Goal: Information Seeking & Learning: Learn about a topic

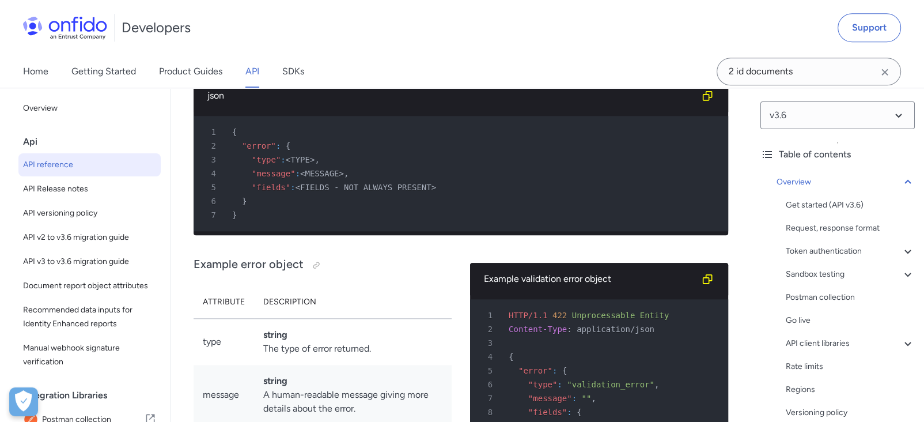
scroll to position [260, 0]
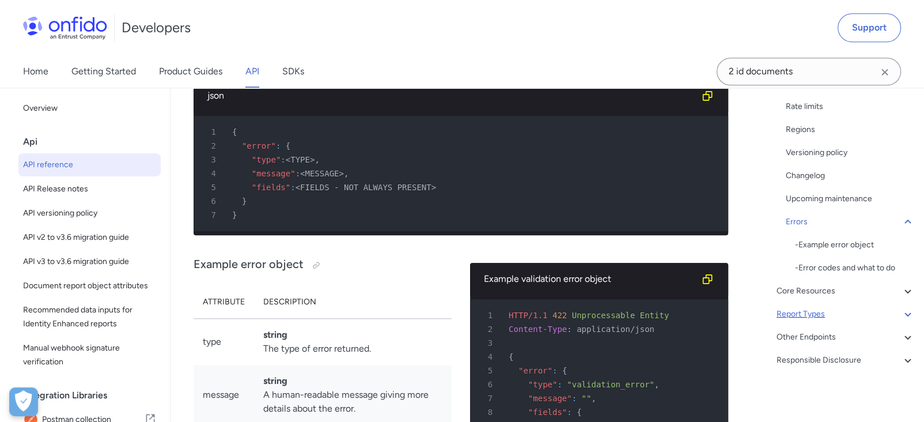
click at [901, 312] on icon at bounding box center [908, 314] width 14 height 14
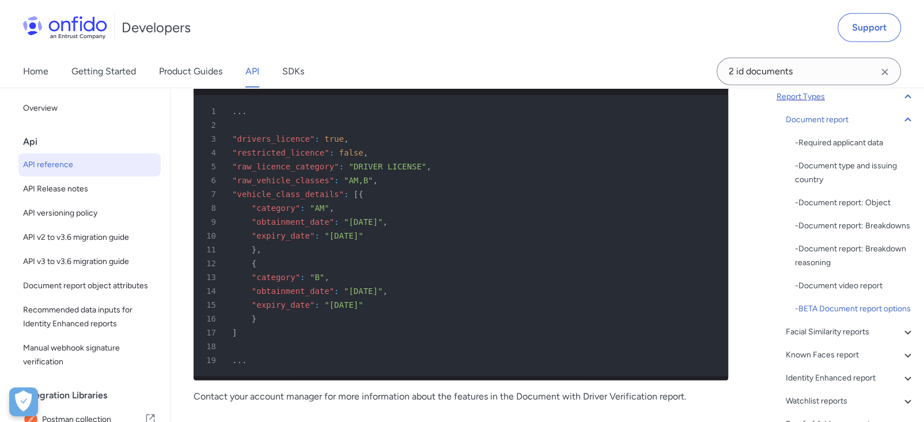
scroll to position [57414, 0]
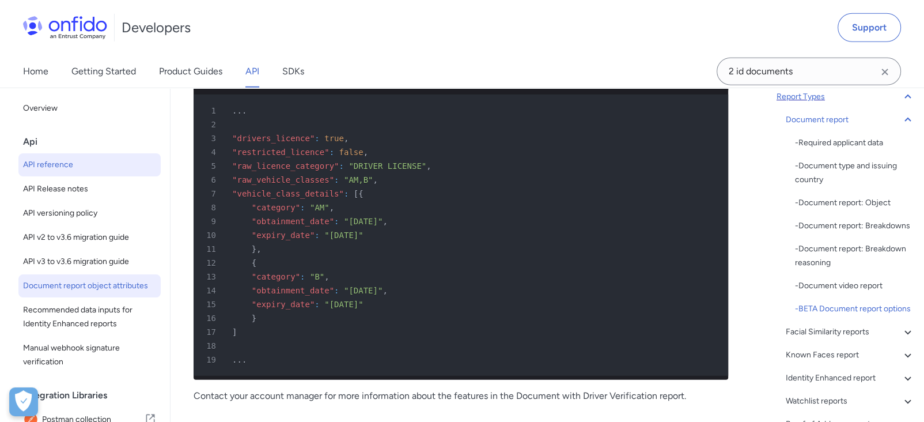
click at [96, 286] on span "Document report object attributes" at bounding box center [89, 286] width 133 height 14
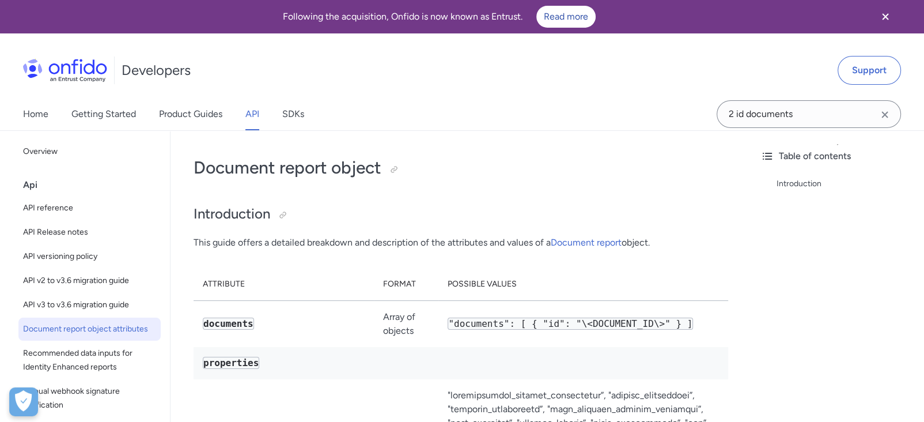
scroll to position [2635, 0]
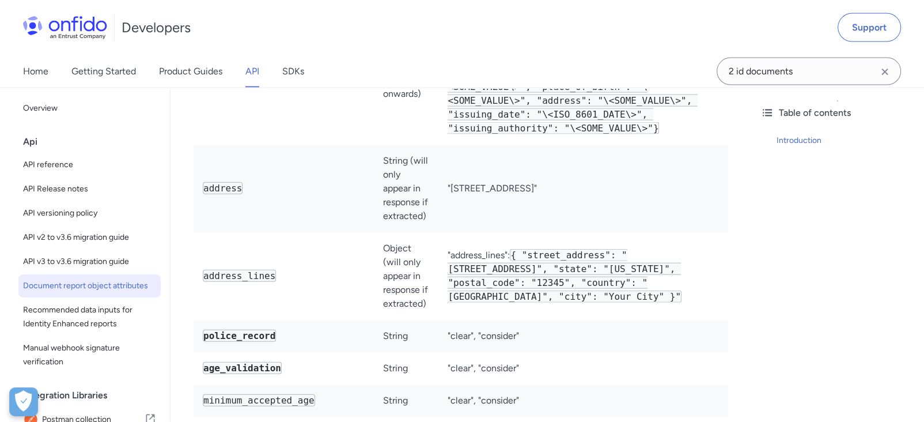
click at [250, 329] on code "police_record" at bounding box center [239, 335] width 73 height 12
copy code "police_record"
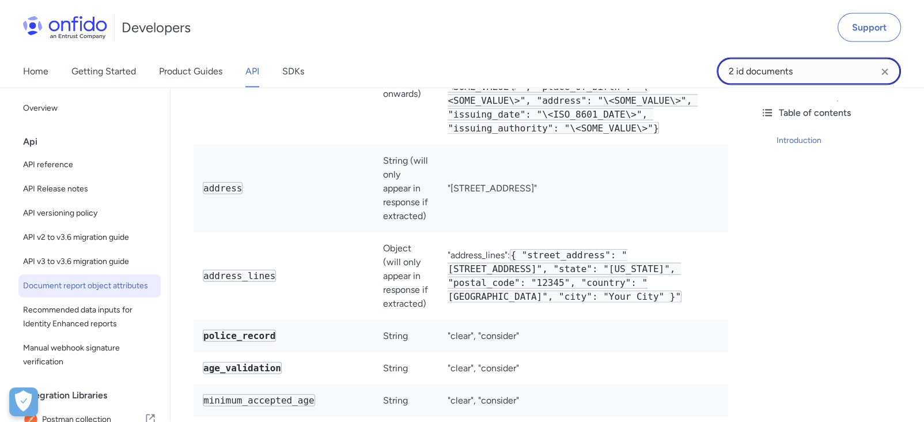
click at [740, 79] on input "2 id documents" at bounding box center [808, 72] width 184 height 28
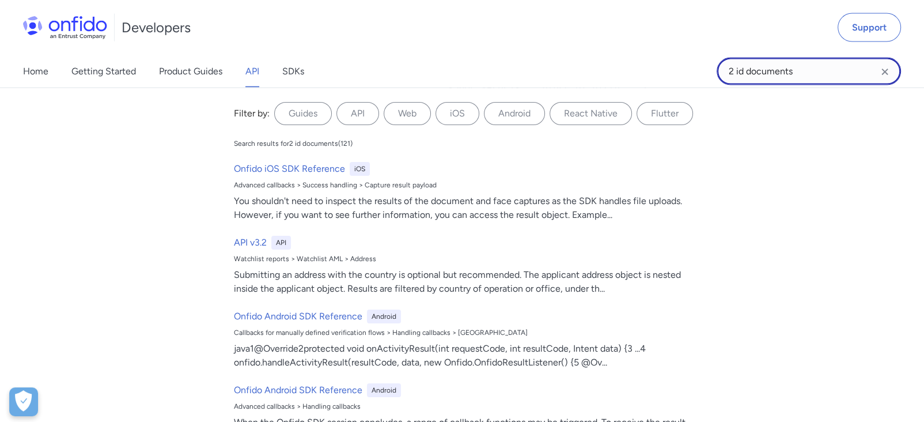
click at [741, 79] on input "2 id documents" at bounding box center [808, 72] width 184 height 28
paste input "police_record"
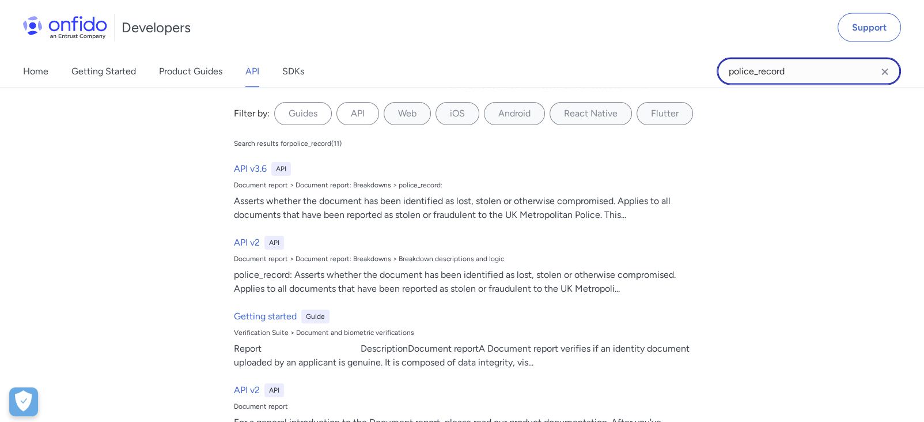
type input "police_record"
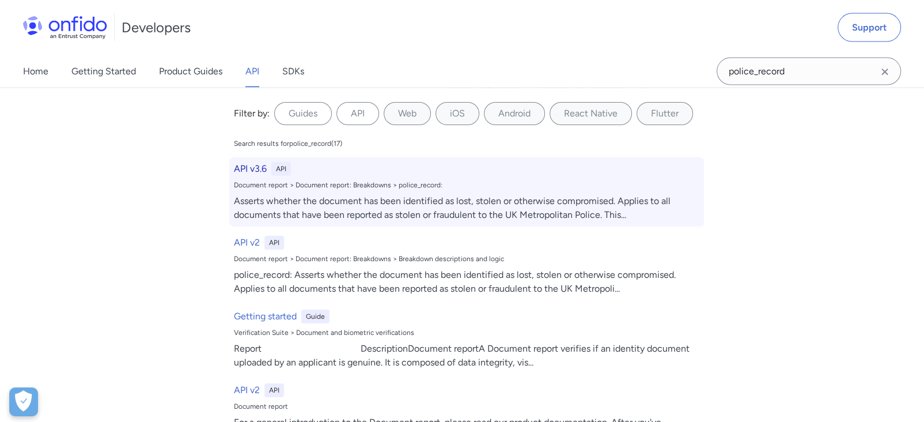
click at [342, 210] on div "Asserts whether the document has been identified as lost, stolen or otherwise c…" at bounding box center [466, 208] width 465 height 28
select select "http"
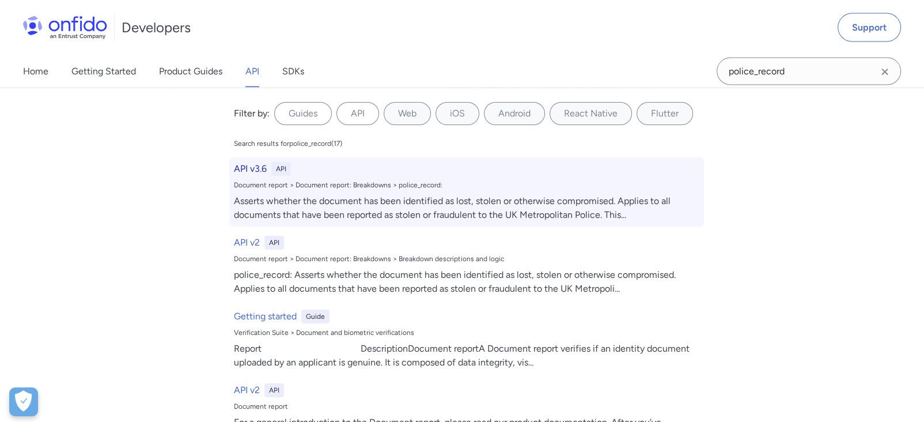
select select "http"
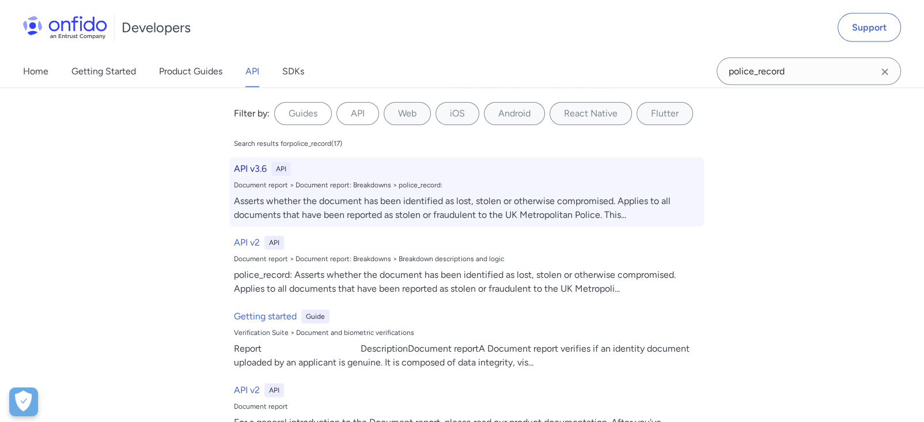
select select "http"
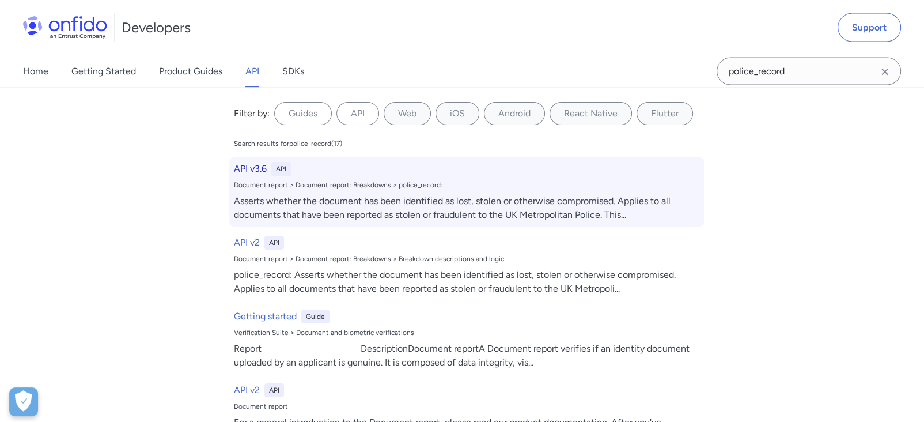
select select "http"
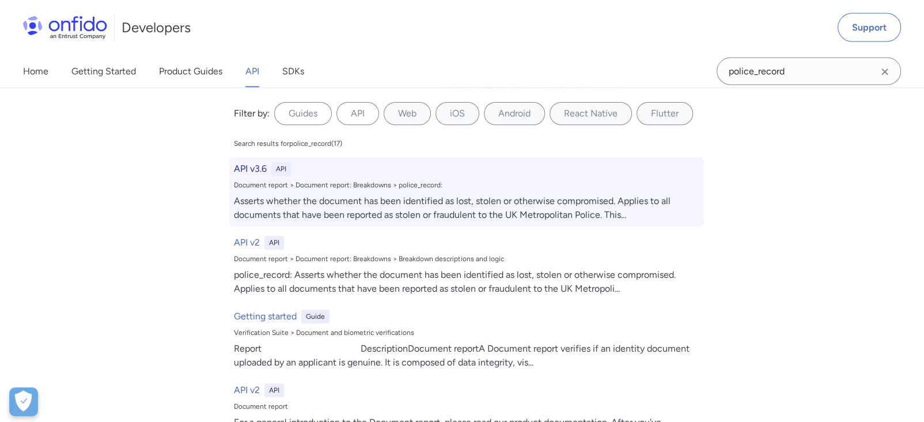
select select "http"
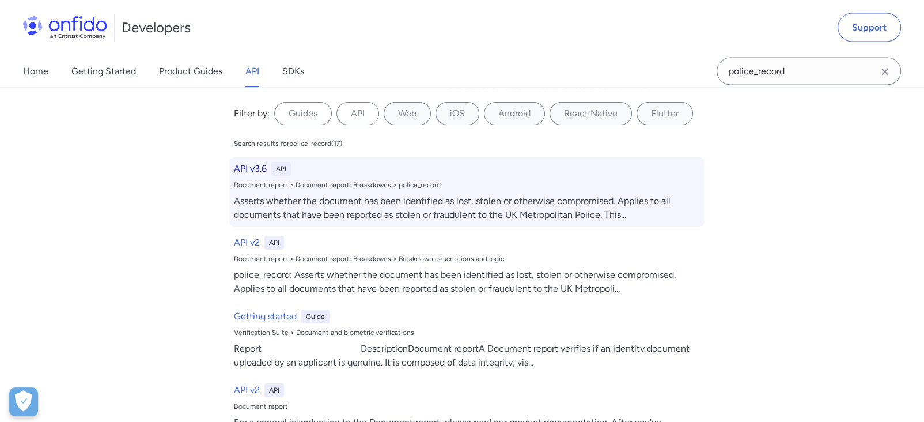
select select "http"
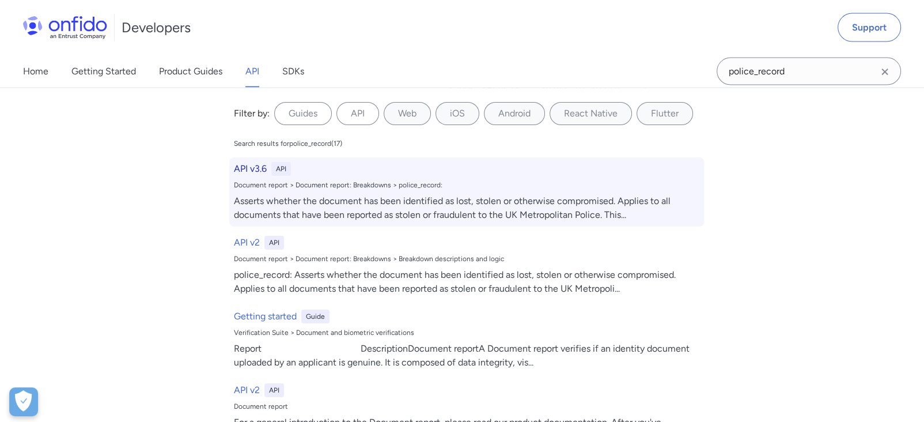
select select "http"
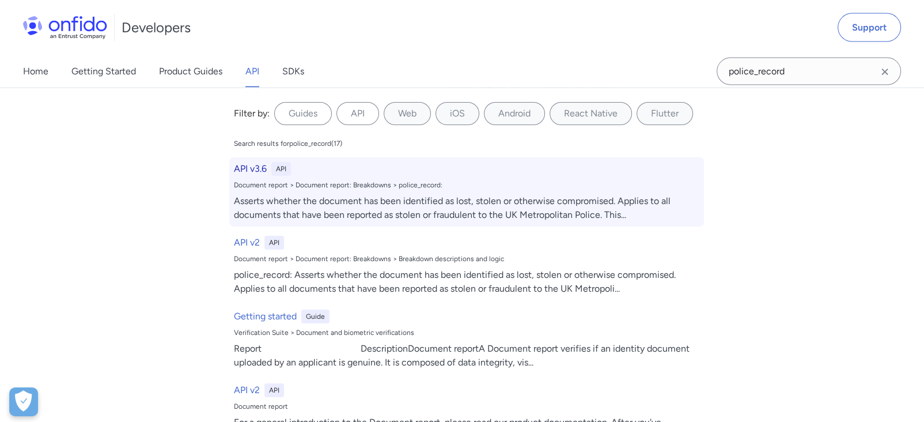
select select "http"
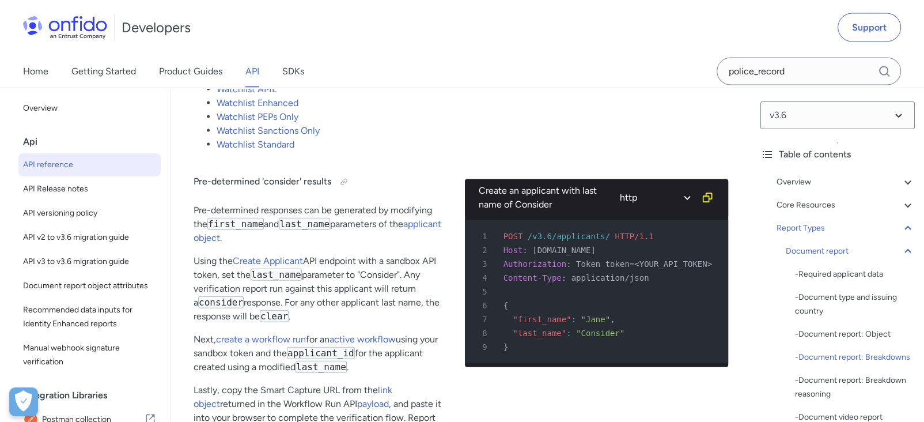
scroll to position [52283, 0]
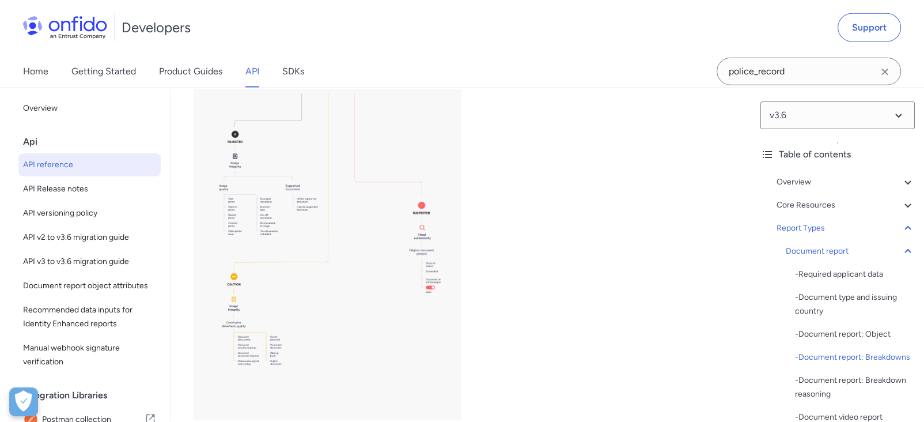
drag, startPoint x: 390, startPoint y: 203, endPoint x: 333, endPoint y: 176, distance: 62.6
copy p "Applies to all documents that have been reported as stolen or fraudulent to the…"
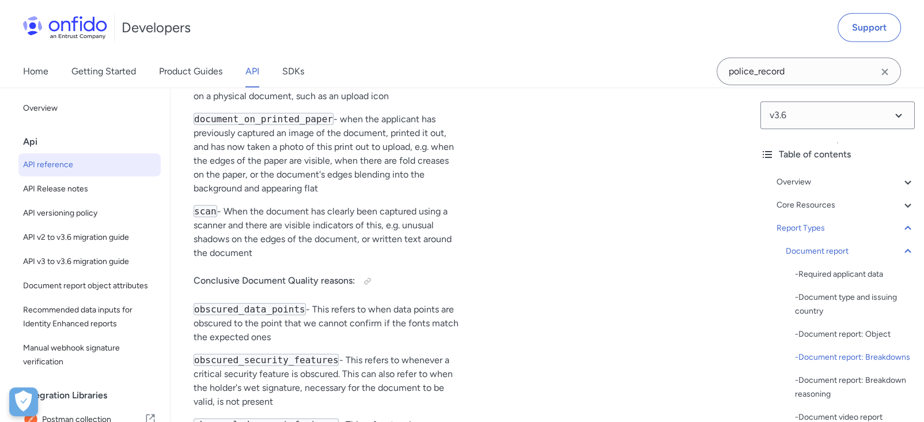
scroll to position [52795, 0]
click at [92, 187] on span "API Release notes" at bounding box center [89, 189] width 133 height 14
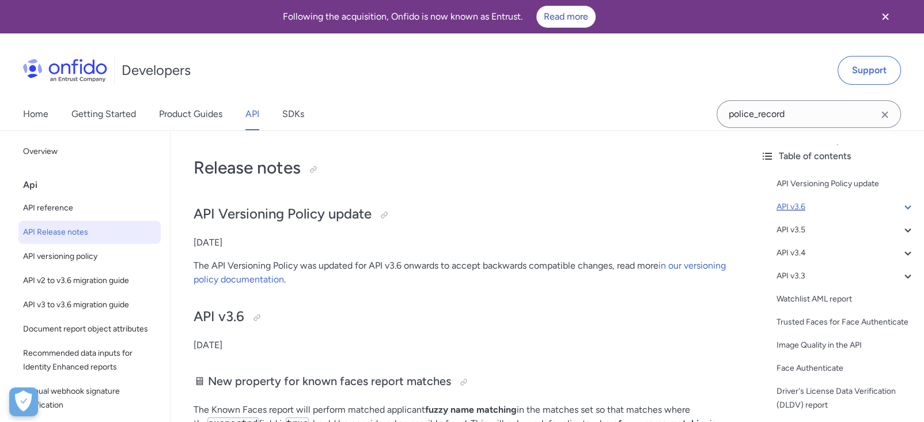
click at [825, 206] on div "API v3.6" at bounding box center [845, 207] width 138 height 14
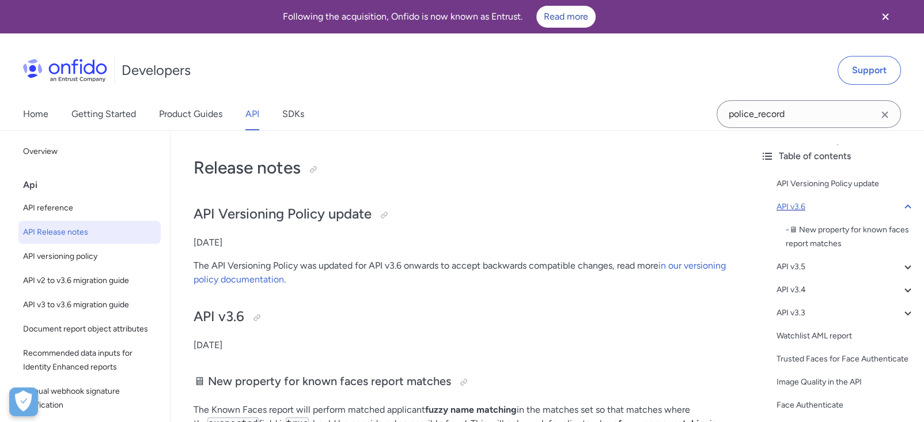
scroll to position [181, 0]
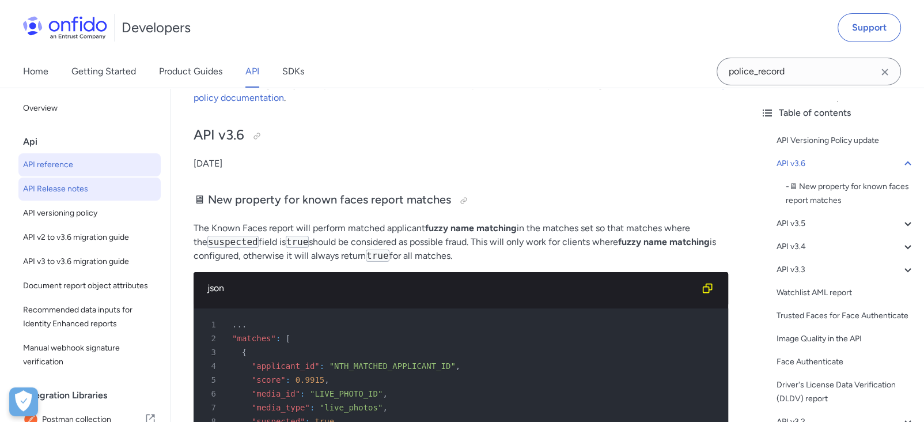
click at [70, 164] on span "API reference" at bounding box center [89, 165] width 133 height 14
select select "http"
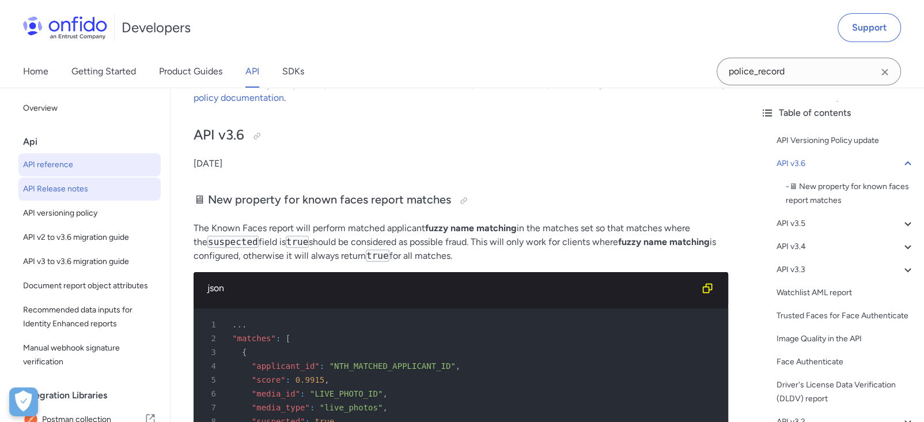
select select "http"
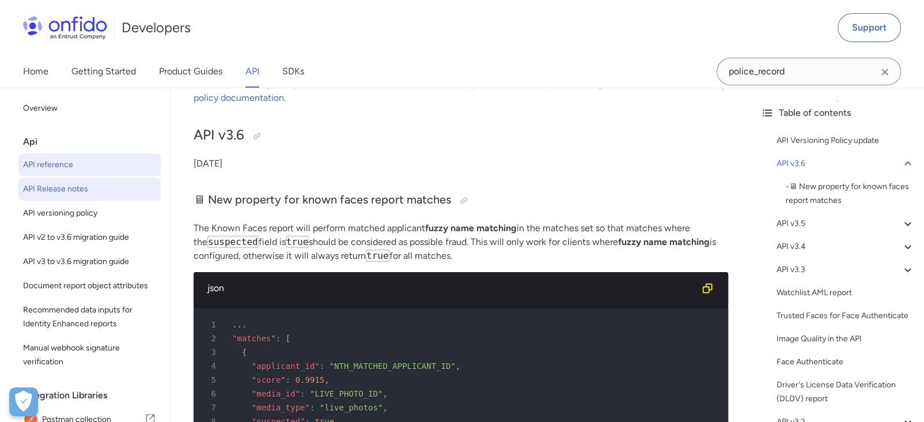
select select "http"
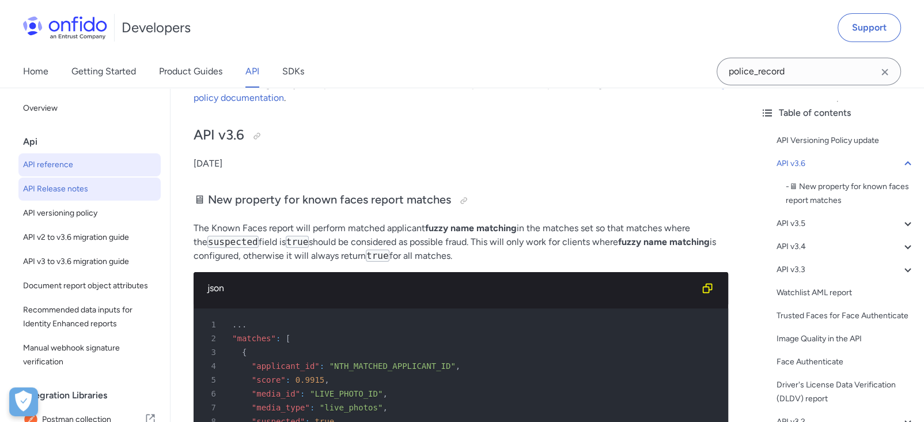
select select "http"
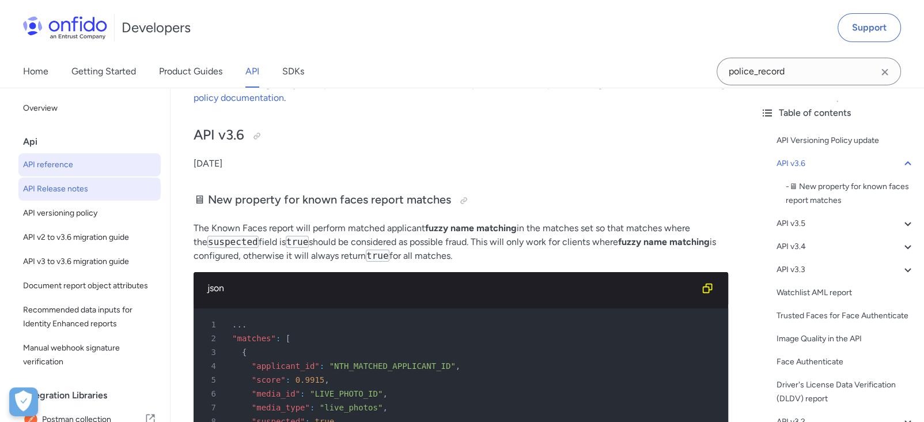
select select "http"
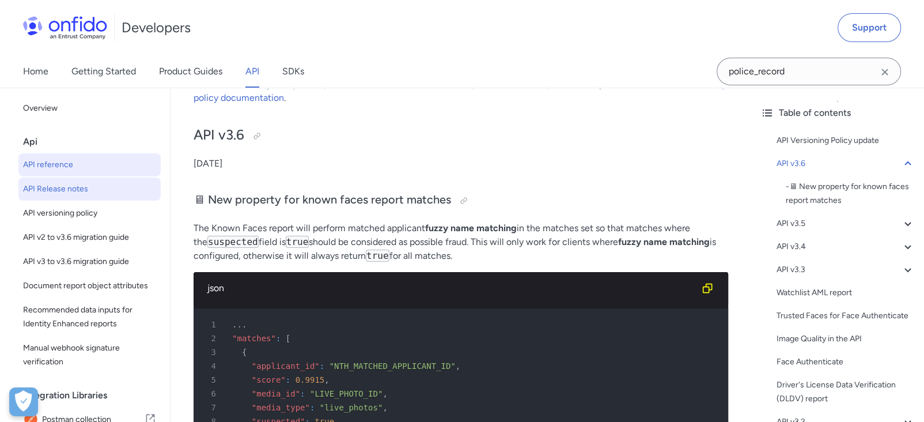
select select "http"
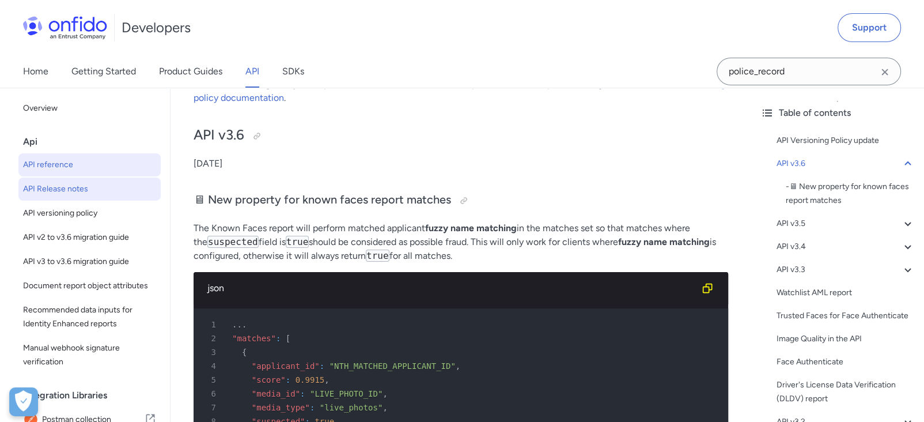
select select "http"
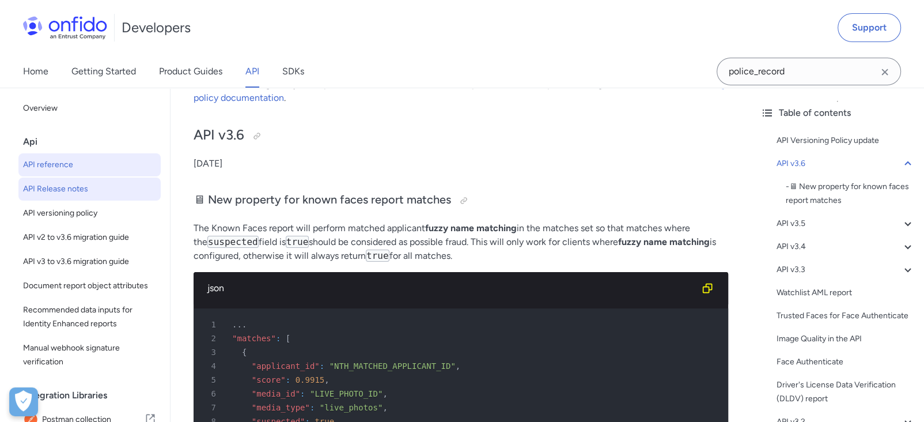
select select "http"
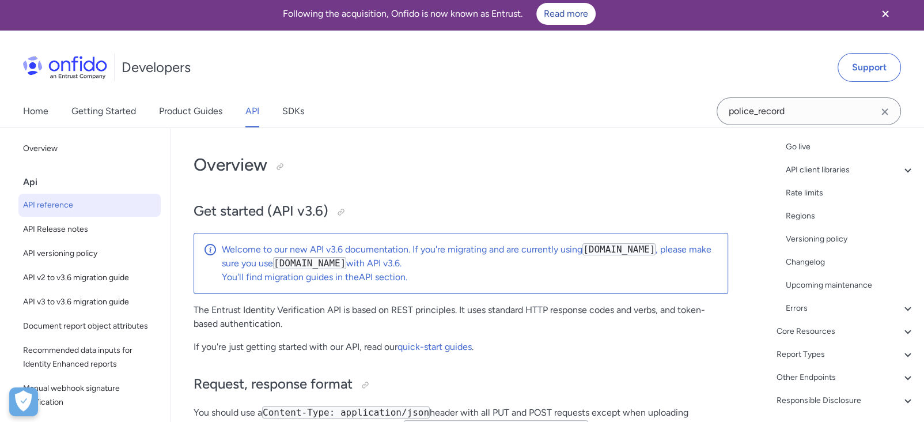
scroll to position [3, 0]
click at [904, 329] on icon at bounding box center [907, 331] width 6 height 4
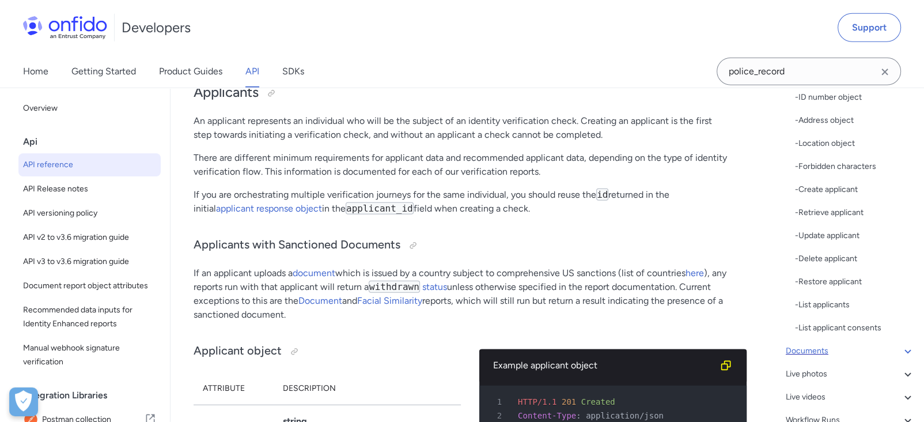
click at [901, 345] on icon at bounding box center [908, 351] width 14 height 14
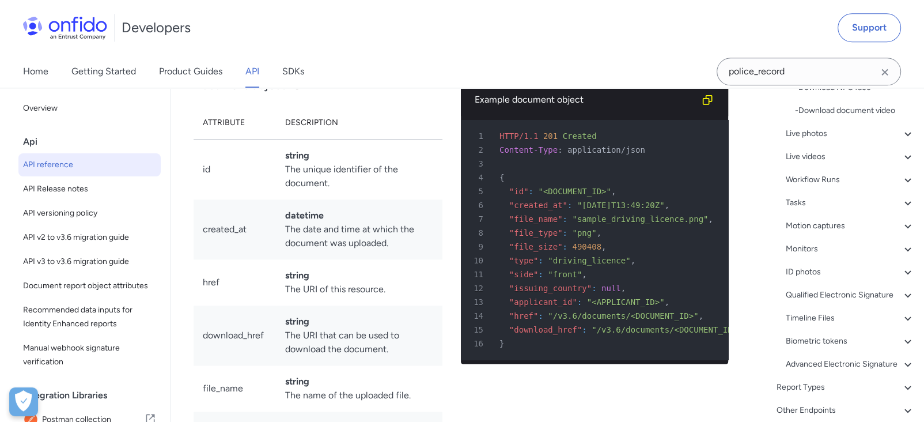
scroll to position [426, 0]
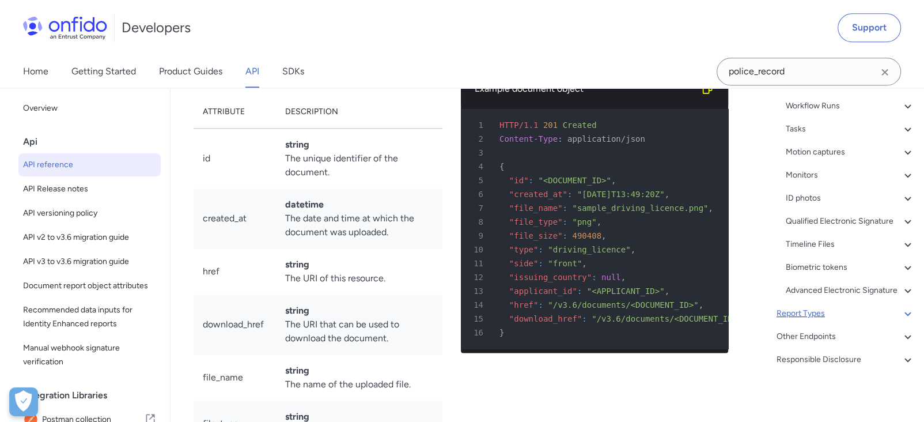
click at [901, 315] on icon at bounding box center [908, 313] width 14 height 14
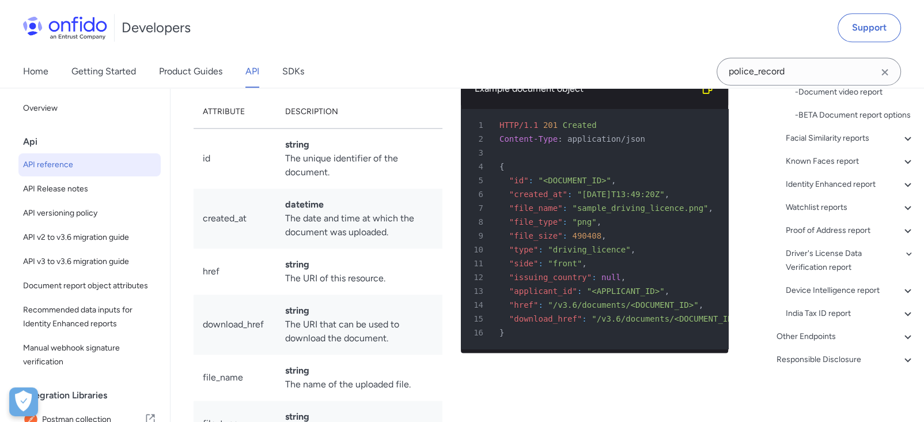
scroll to position [352, 0]
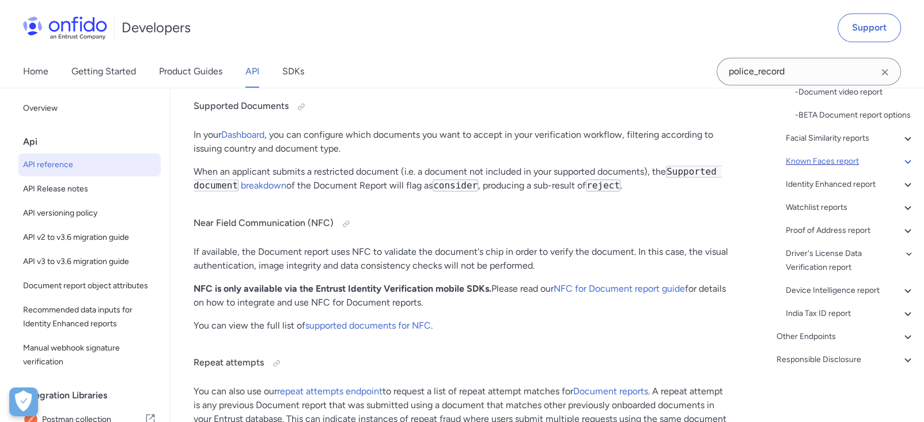
click at [836, 160] on div "Known Faces report" at bounding box center [850, 161] width 129 height 14
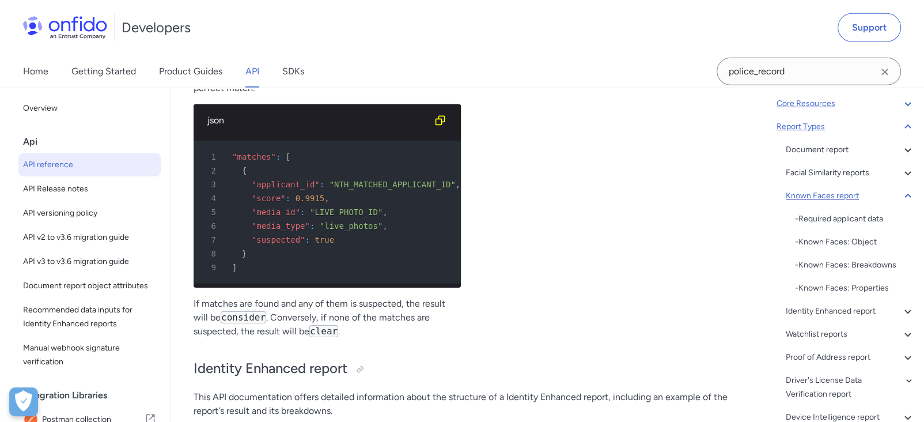
scroll to position [100, 0]
click at [832, 314] on div "Identity Enhanced report" at bounding box center [850, 312] width 129 height 14
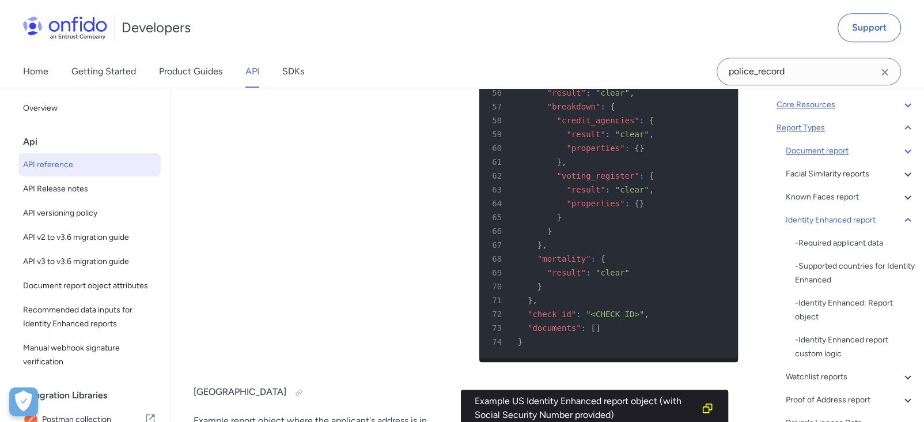
click at [840, 151] on div "Document report" at bounding box center [850, 151] width 129 height 14
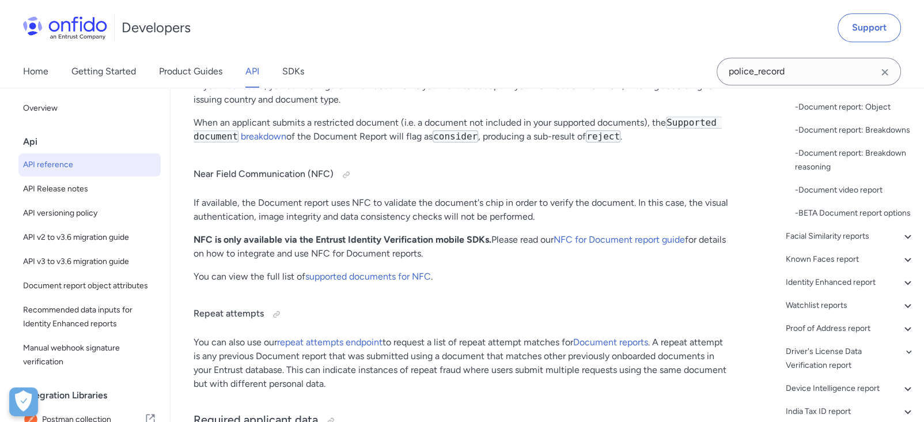
scroll to position [227, 0]
click at [833, 270] on div "Document report - Required applicant data - Document type and issuing country -…" at bounding box center [850, 217] width 129 height 401
click at [837, 242] on div "Facial Similarity reports" at bounding box center [850, 236] width 129 height 14
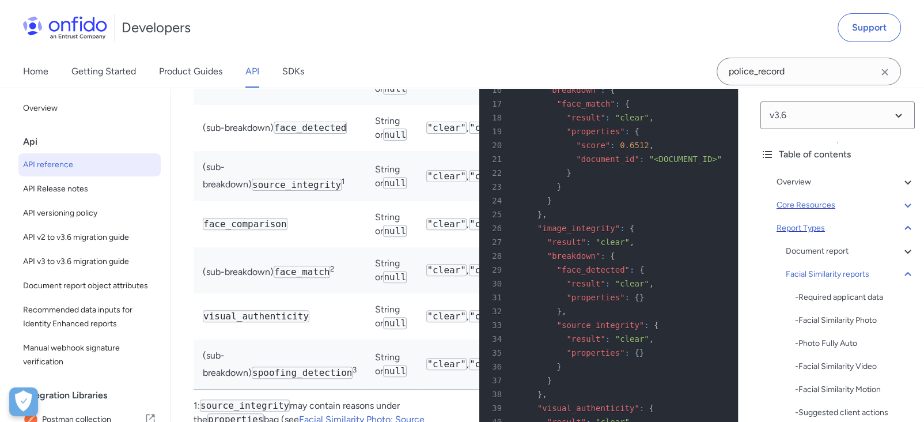
click at [813, 202] on div "Core Resources" at bounding box center [845, 205] width 138 height 14
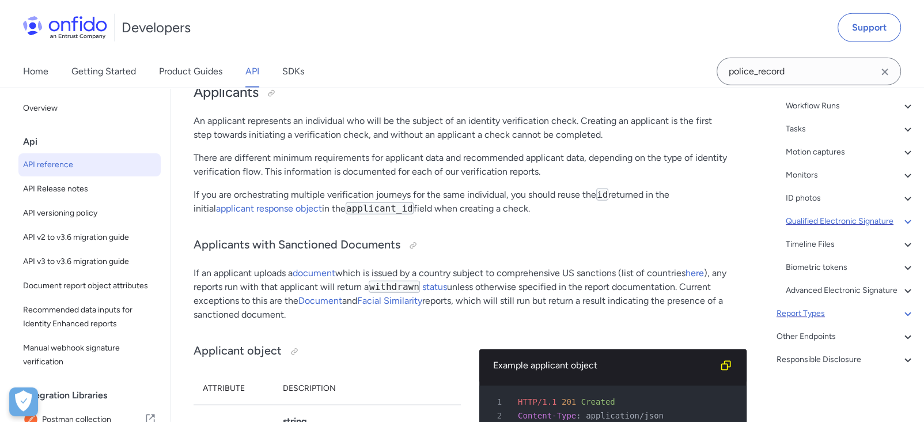
scroll to position [555, 0]
click at [839, 328] on div "Overview Get started (API v3.6) Request, response format Token authentication -…" at bounding box center [837, 9] width 154 height 733
click at [841, 333] on div "Other Endpoints" at bounding box center [845, 336] width 138 height 14
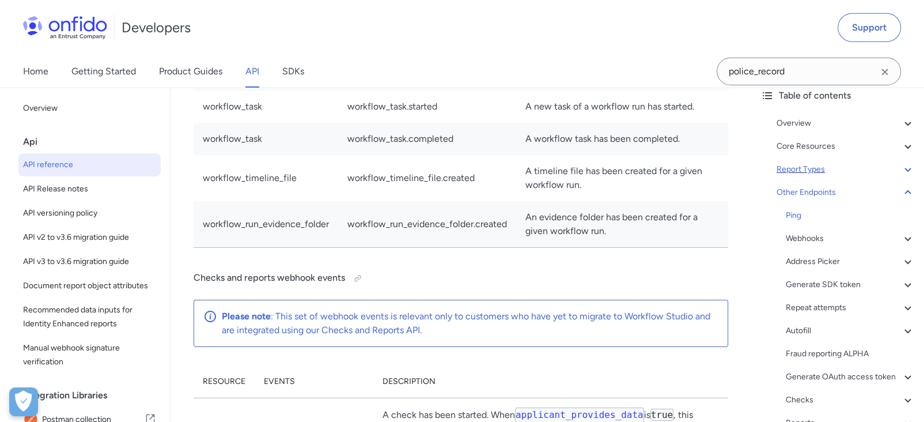
click at [813, 166] on div "Report Types" at bounding box center [845, 169] width 138 height 14
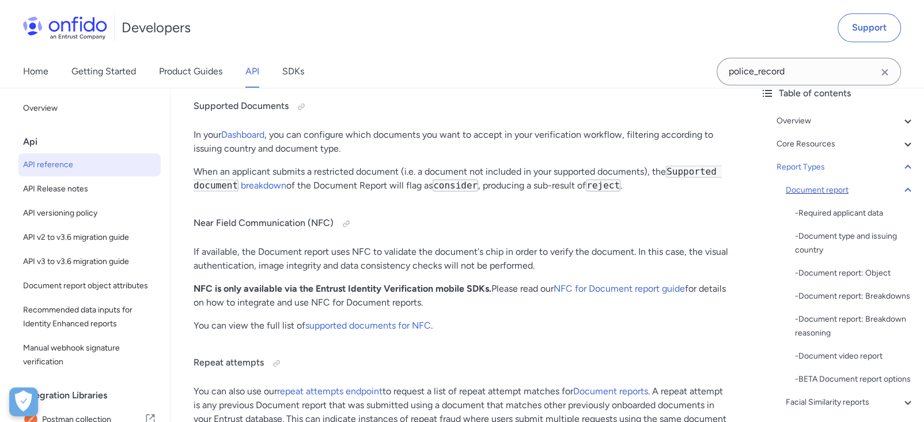
click at [839, 183] on div "Document report" at bounding box center [850, 190] width 129 height 14
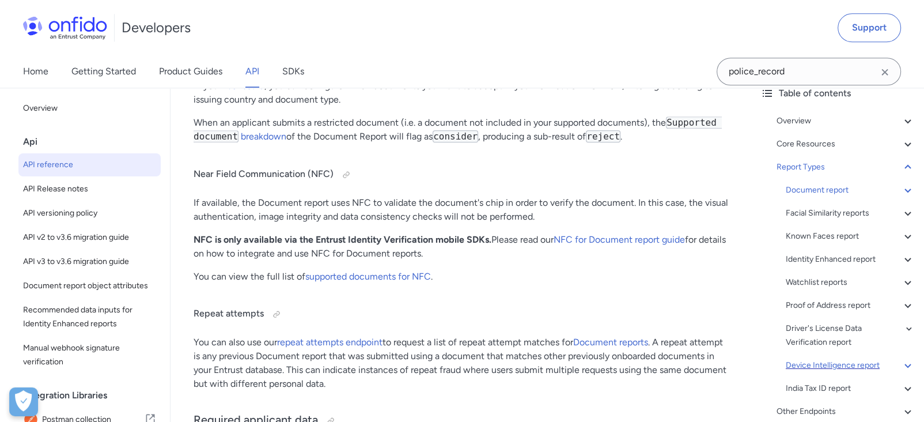
click at [870, 364] on div "Device Intelligence report" at bounding box center [850, 365] width 129 height 14
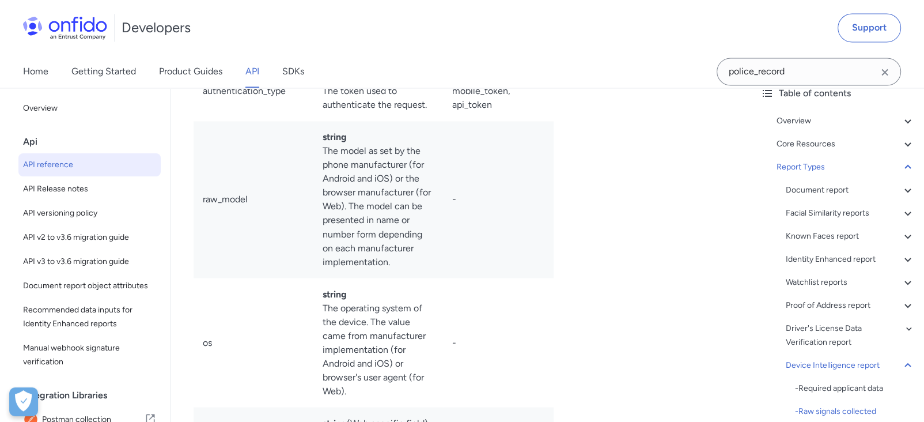
scroll to position [91856, 0]
copy td "Unique identifier stored by Entrust in the device and used to verify re-use of …"
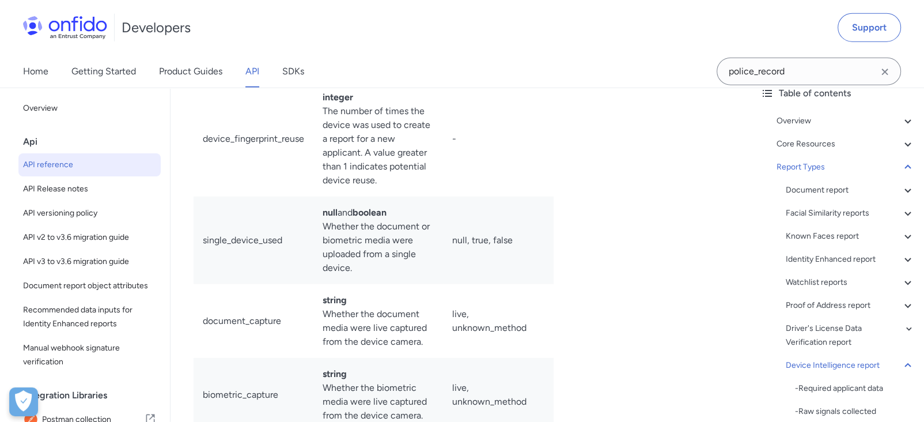
scroll to position [92943, 0]
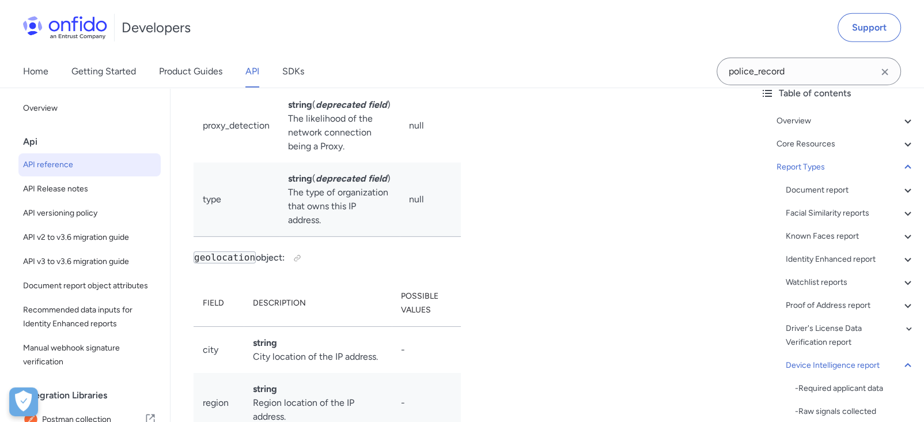
drag, startPoint x: 262, startPoint y: 124, endPoint x: 273, endPoint y: 130, distance: 12.4
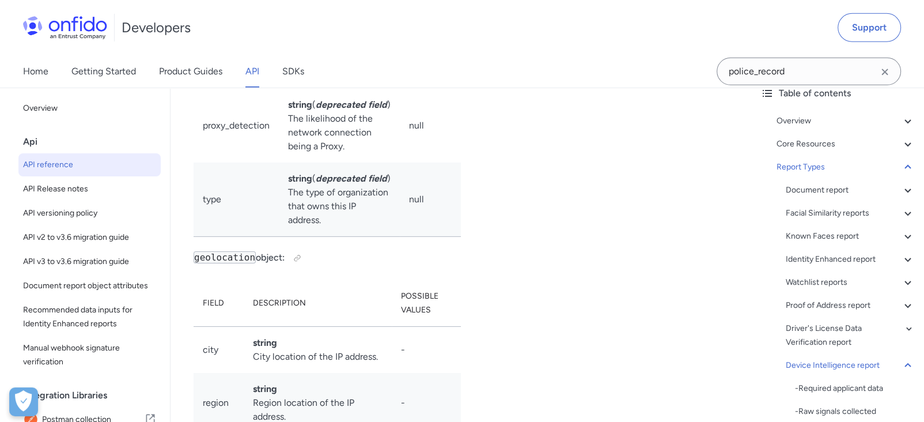
drag, startPoint x: 276, startPoint y: 132, endPoint x: 352, endPoint y: 130, distance: 75.5
copy h4 "Device Reputation"
drag, startPoint x: 358, startPoint y: 132, endPoint x: 344, endPoint y: 110, distance: 26.7
